Goal: Task Accomplishment & Management: Use online tool/utility

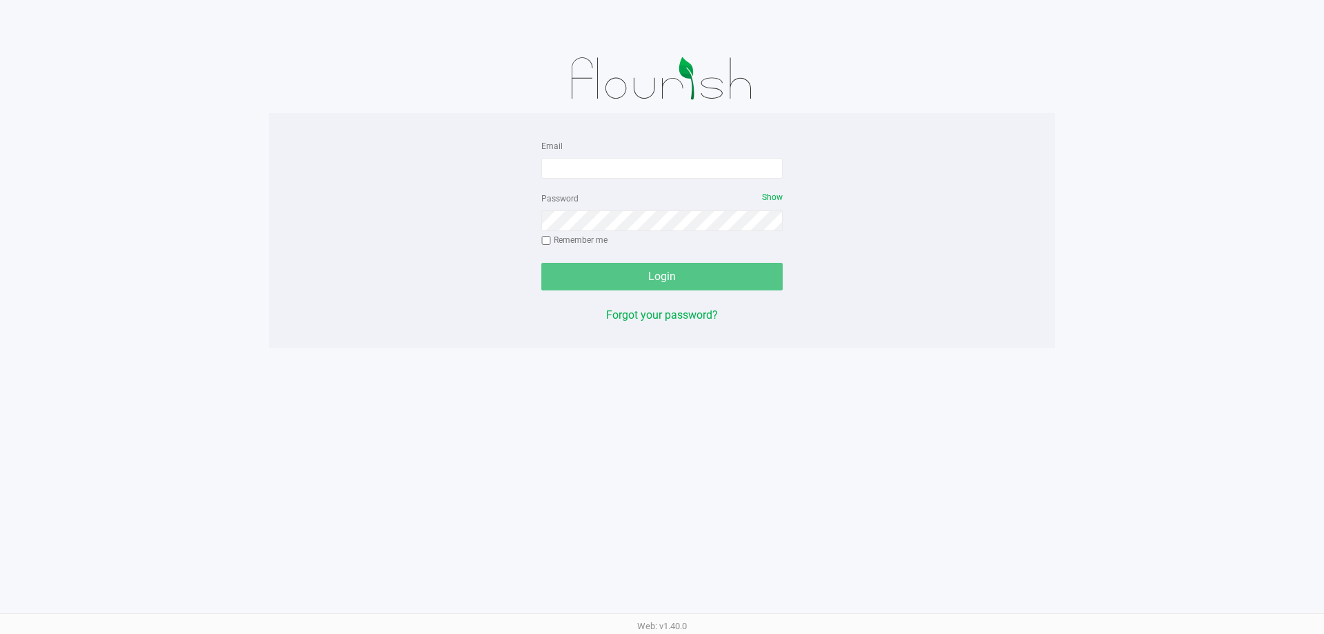
click at [669, 179] on form "Email Password Show Remember me Login" at bounding box center [661, 213] width 241 height 153
click at [644, 155] on div "Email" at bounding box center [661, 157] width 241 height 41
drag, startPoint x: 631, startPoint y: 170, endPoint x: 650, endPoint y: 171, distance: 19.3
click at [630, 170] on input "Email" at bounding box center [661, 168] width 241 height 21
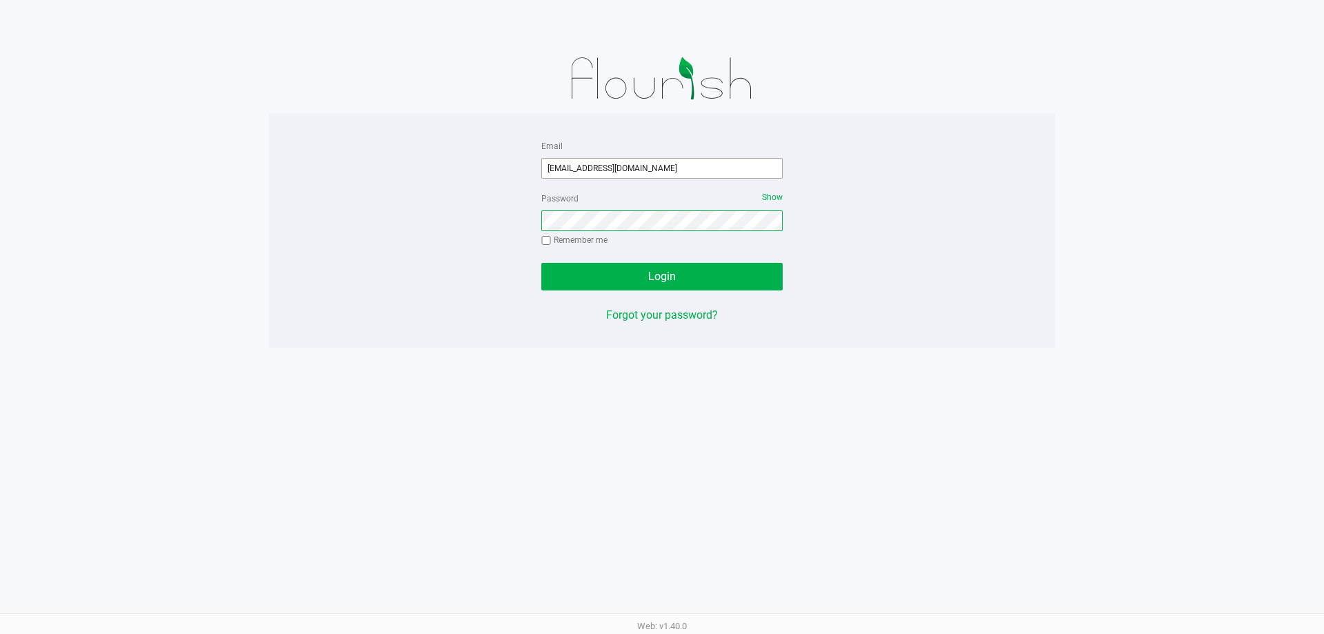
click at [541, 263] on button "Login" at bounding box center [661, 277] width 241 height 28
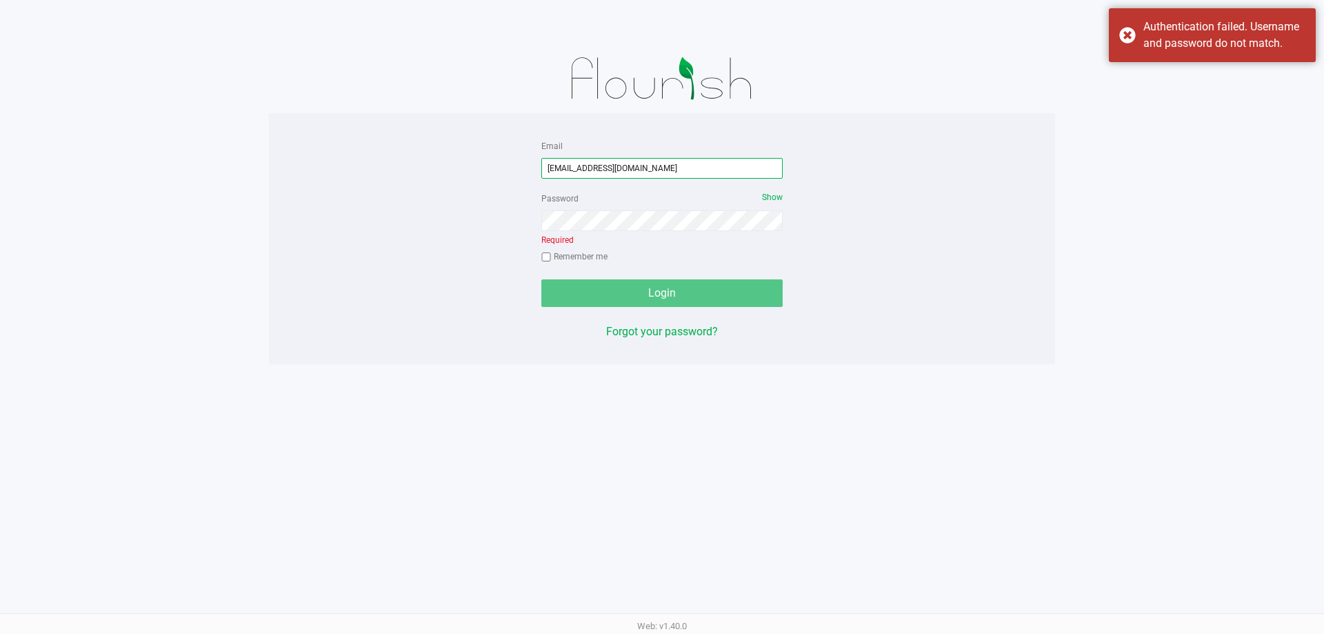
click at [618, 168] on input "[EMAIL_ADDRESS][DOMAIN_NAME]" at bounding box center [661, 168] width 241 height 21
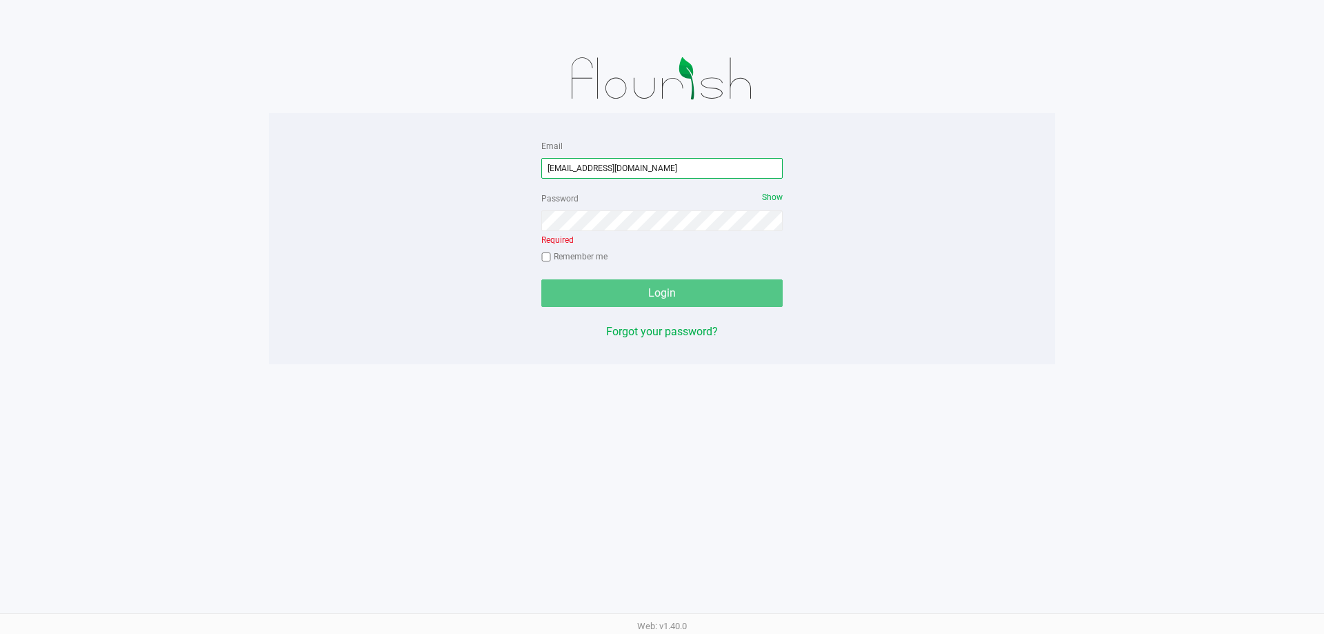
type input "[EMAIL_ADDRESS][DOMAIN_NAME]"
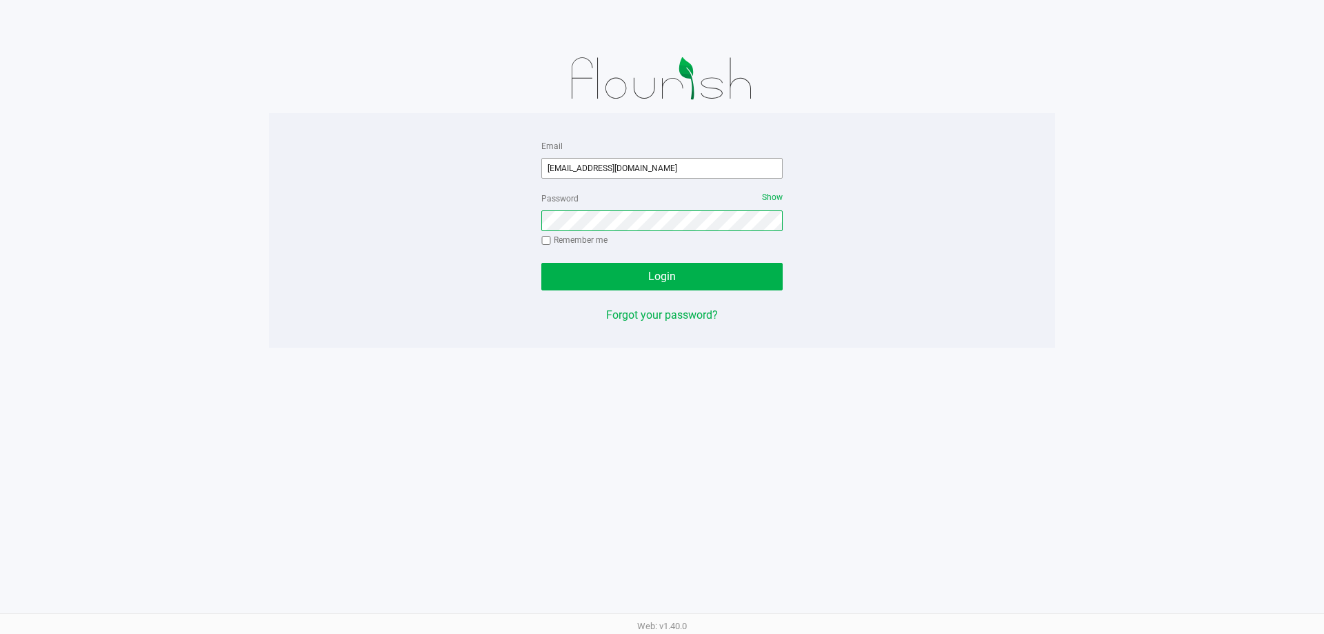
click at [541, 263] on button "Login" at bounding box center [661, 277] width 241 height 28
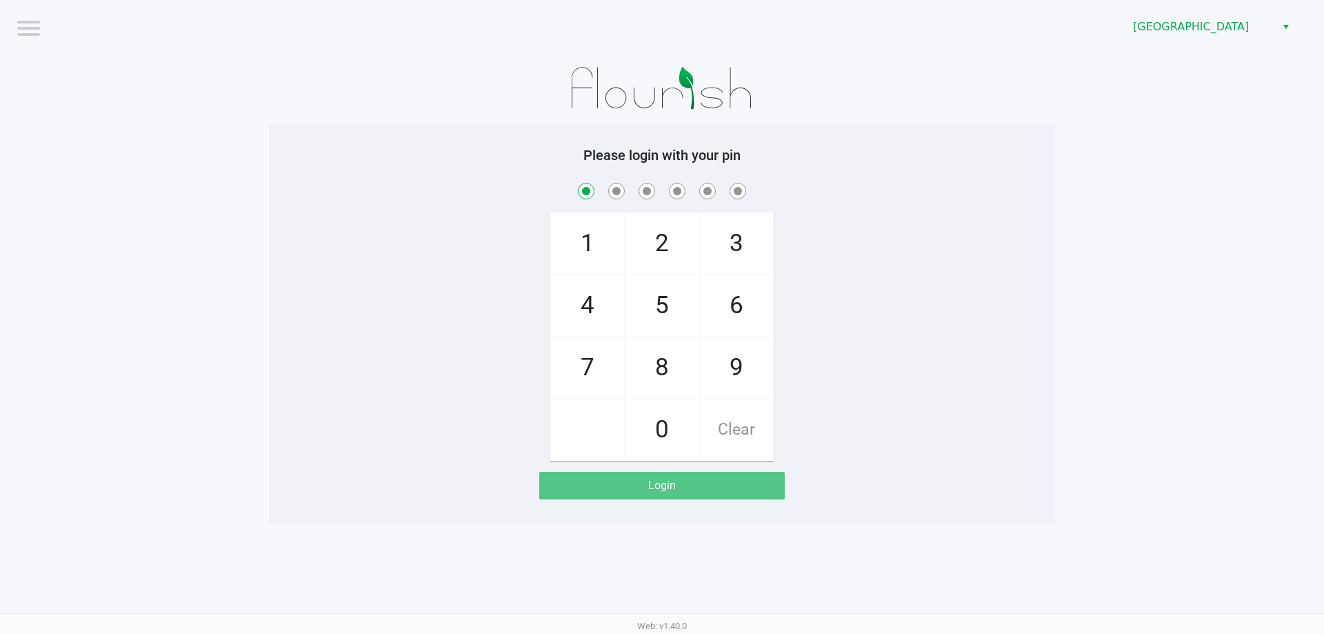
checkbox input "true"
checkbox input "false"
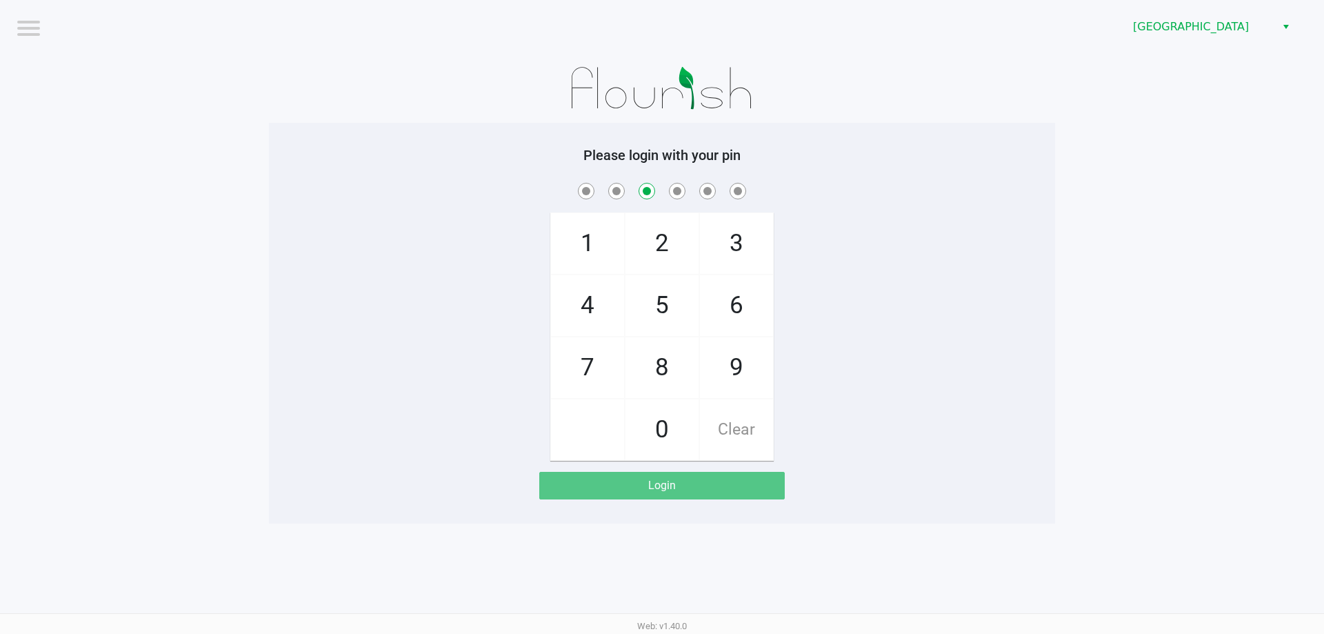
checkbox input "false"
checkbox input "true"
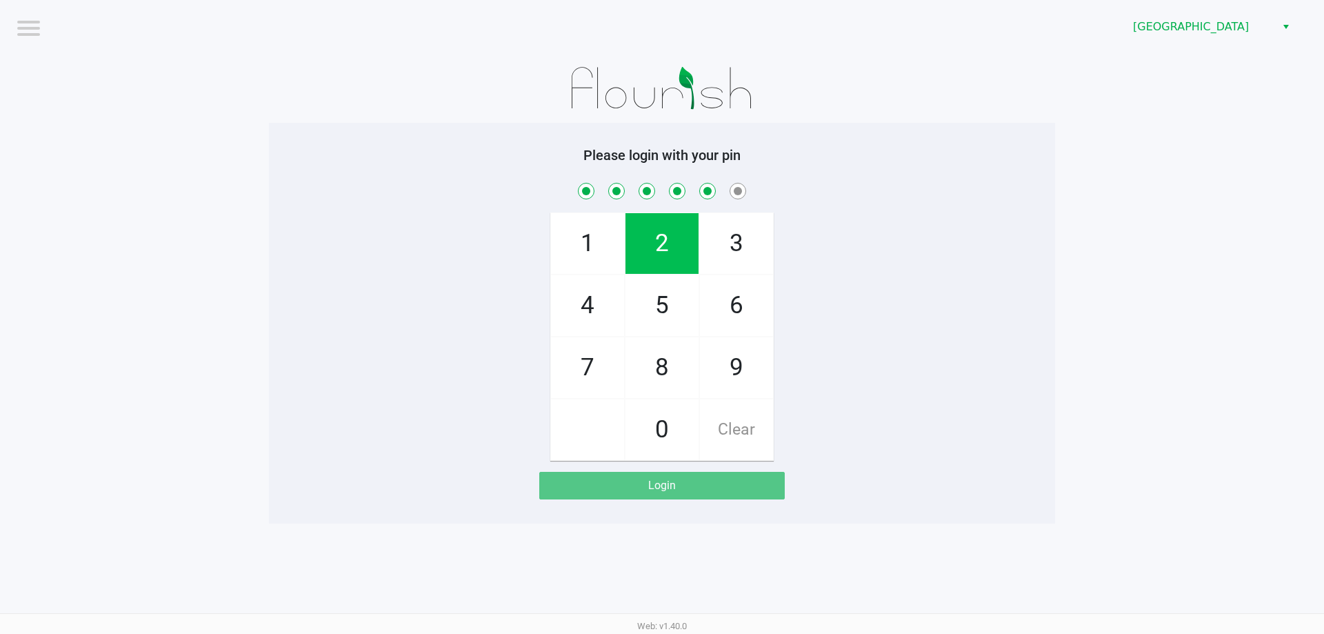
checkbox input "true"
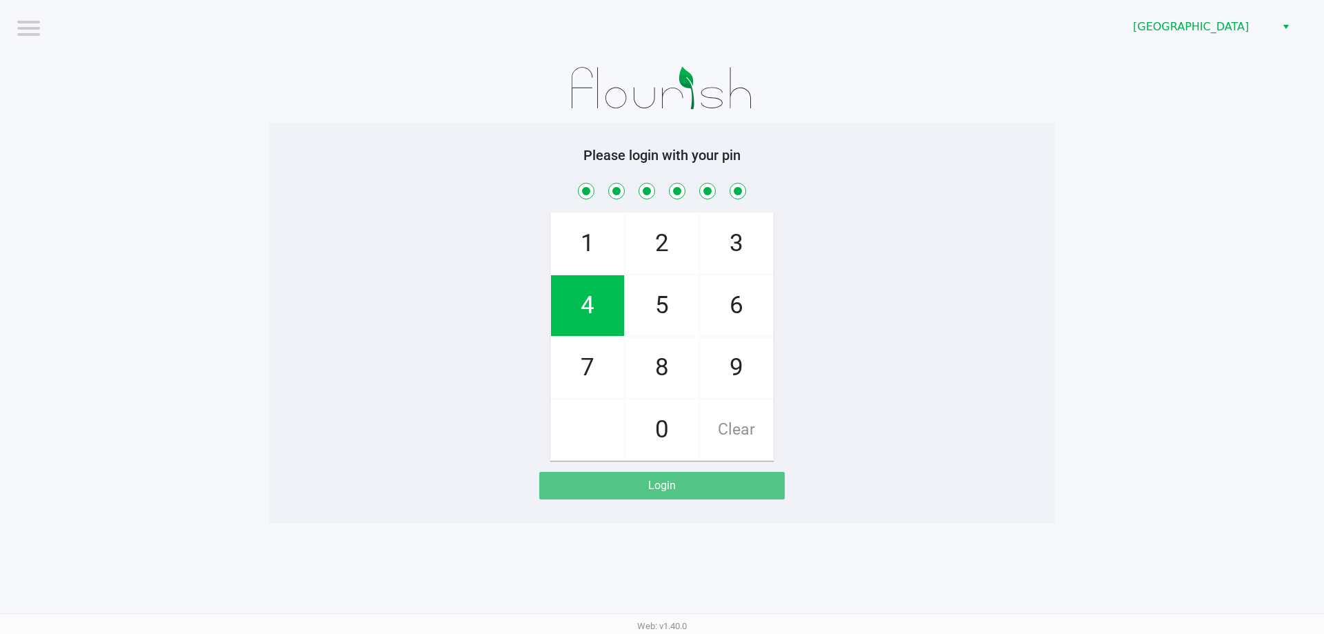
checkbox input "true"
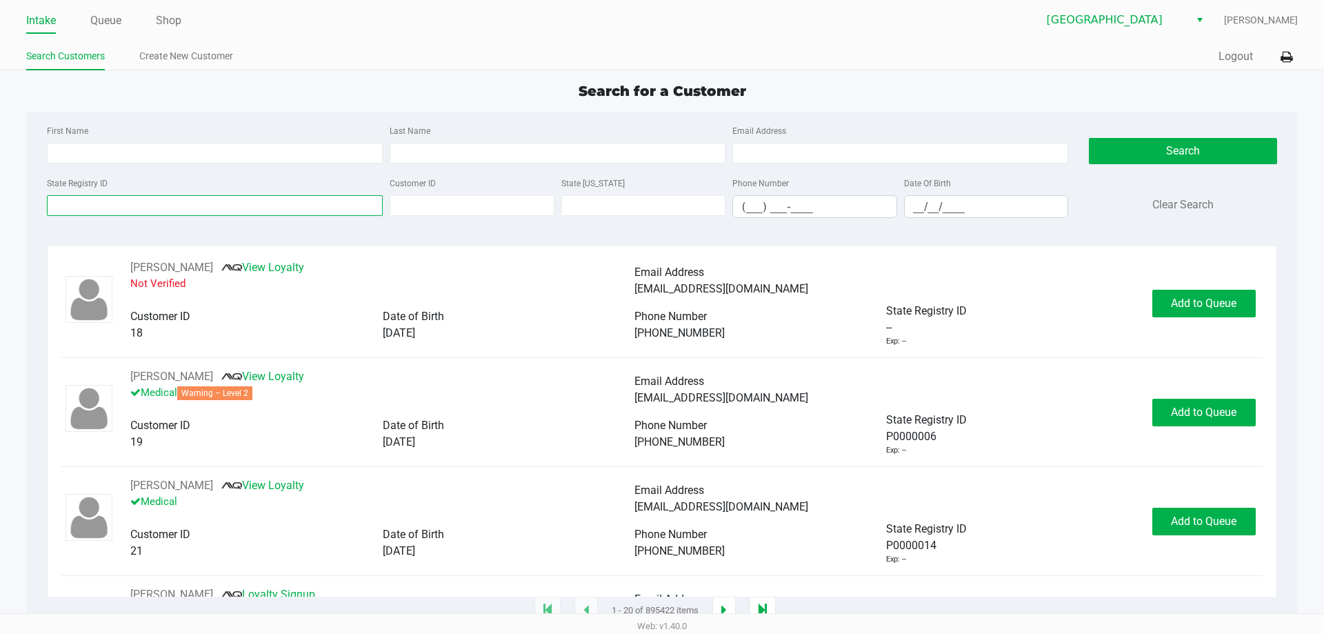
drag, startPoint x: 168, startPoint y: 200, endPoint x: 168, endPoint y: 178, distance: 22.1
click at [168, 200] on input "State Registry ID" at bounding box center [215, 205] width 336 height 21
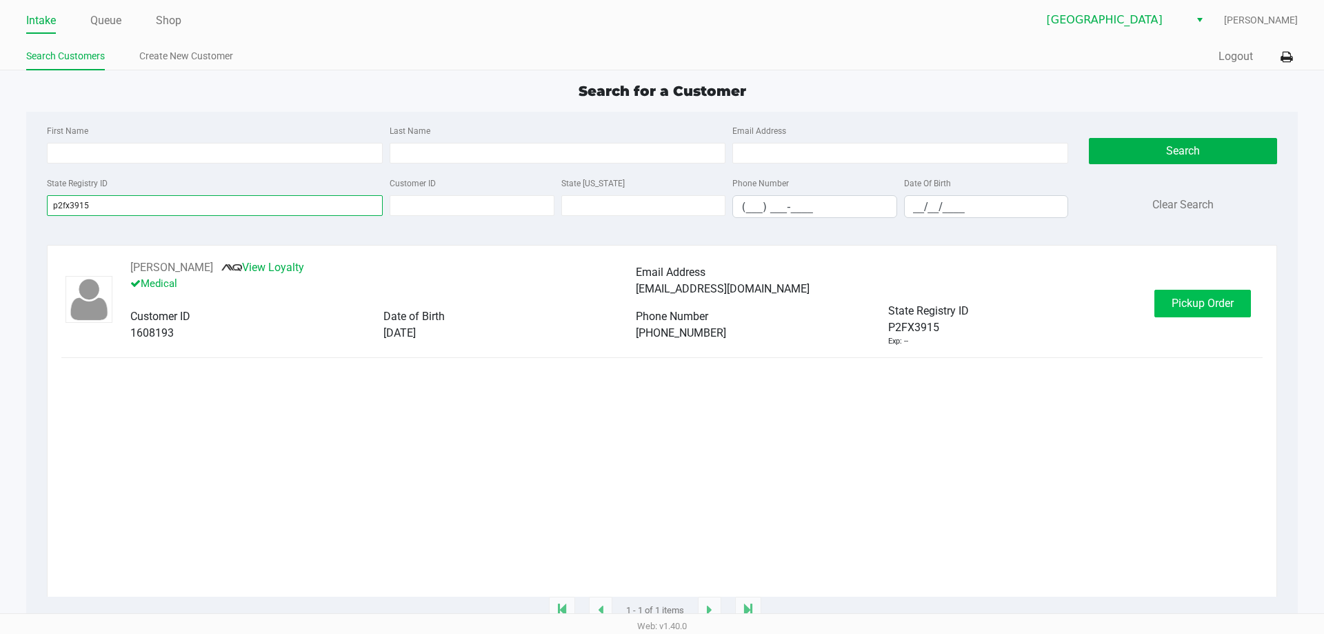
type input "p2fx3915"
click at [1229, 303] on span "Pickup Order" at bounding box center [1202, 302] width 62 height 13
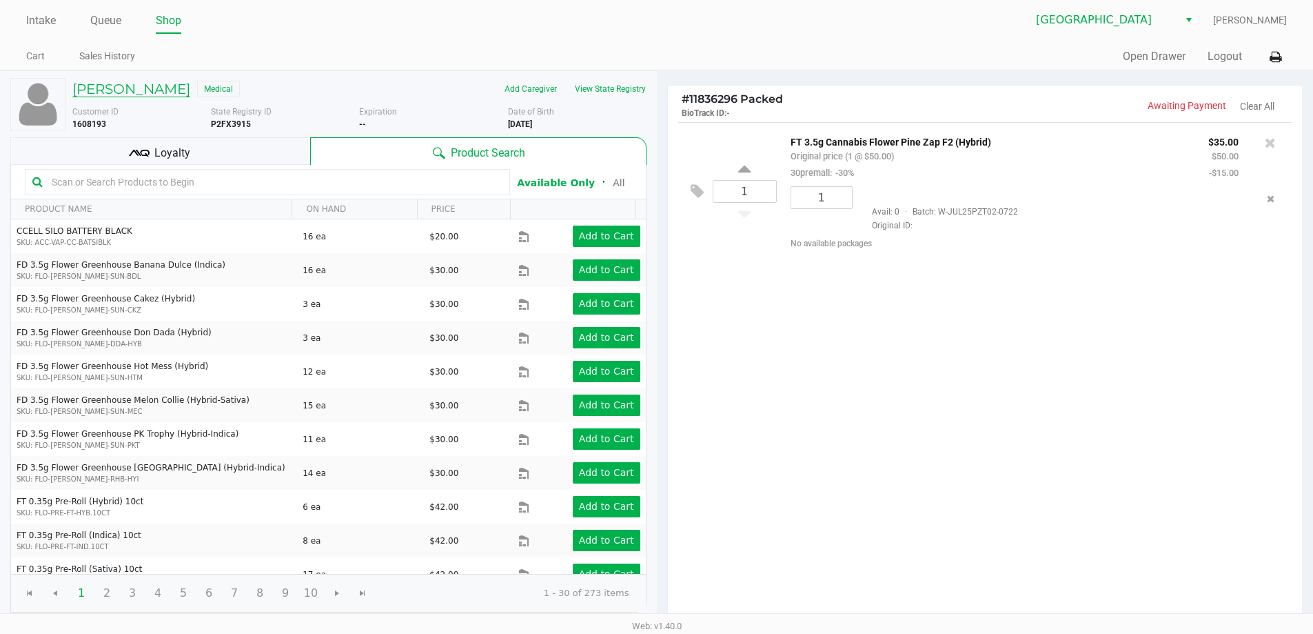
click at [137, 96] on h5 "[PERSON_NAME]" at bounding box center [131, 89] width 118 height 17
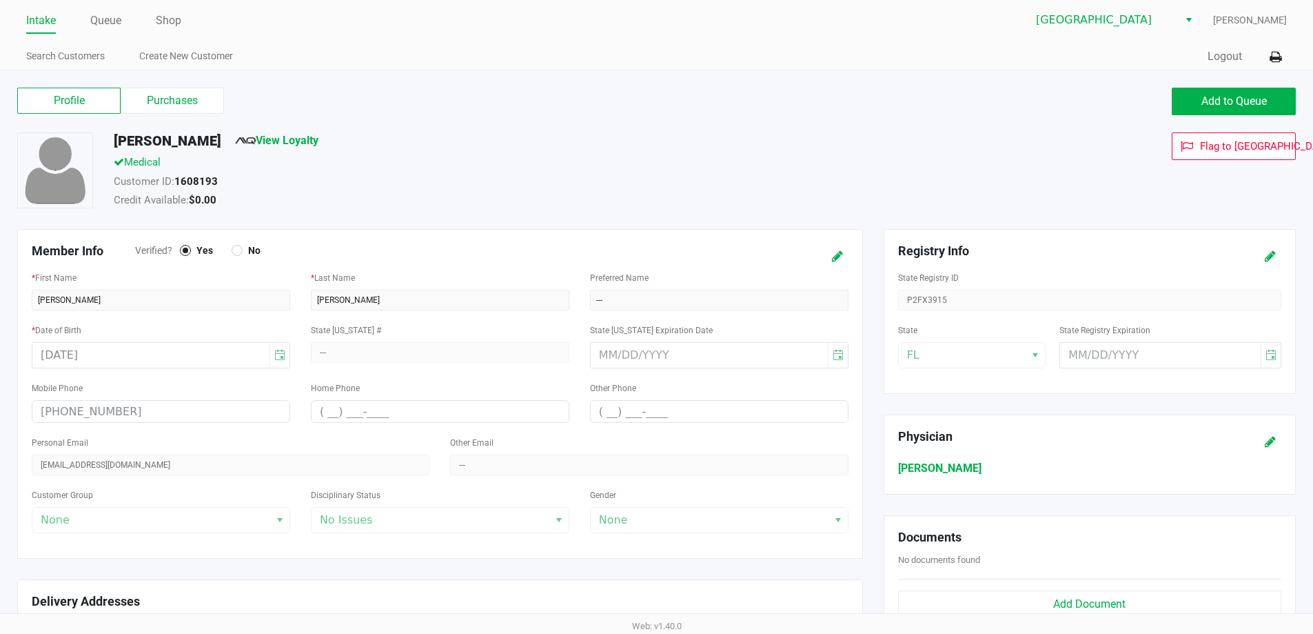
click at [179, 137] on h5 "[PERSON_NAME]" at bounding box center [168, 140] width 108 height 17
copy h5 "[PERSON_NAME]"
click at [427, 159] on div "Medical" at bounding box center [504, 163] width 802 height 19
